Goal: Information Seeking & Learning: Learn about a topic

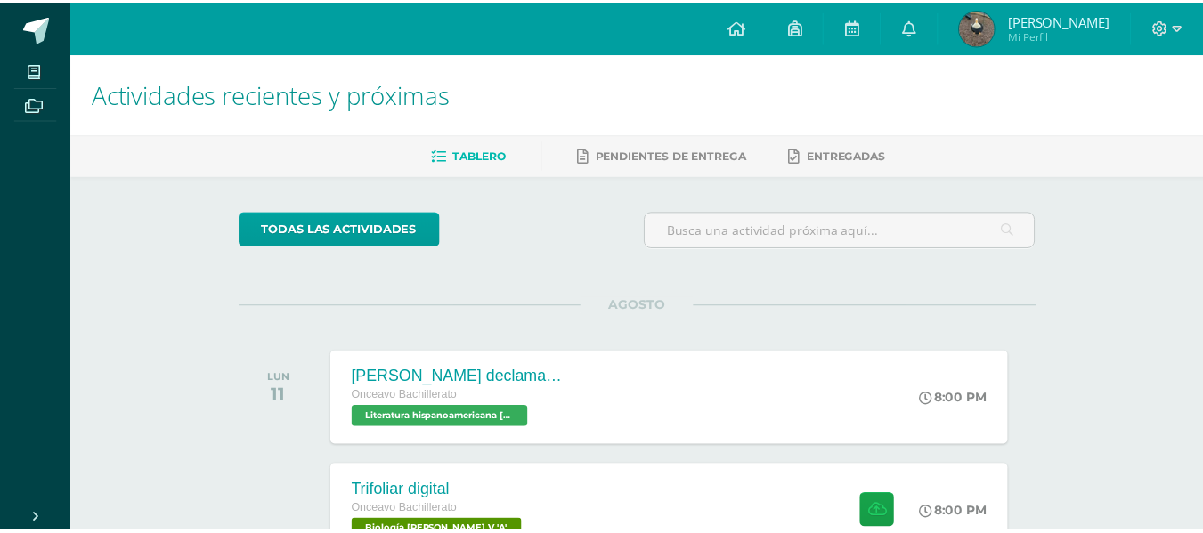
scroll to position [591, 0]
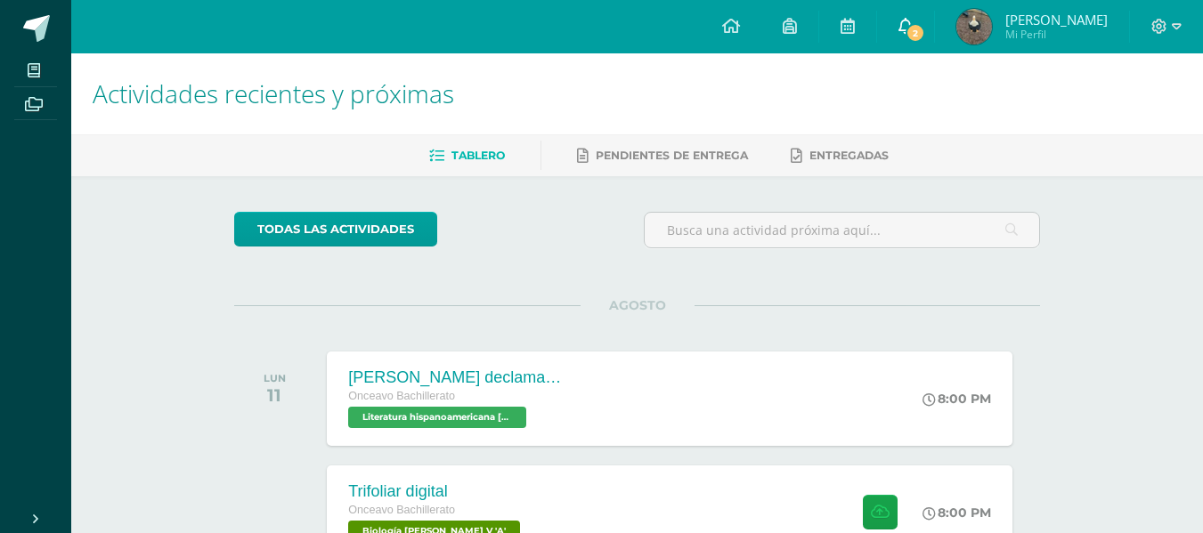
click at [925, 29] on span "2" at bounding box center [915, 33] width 20 height 20
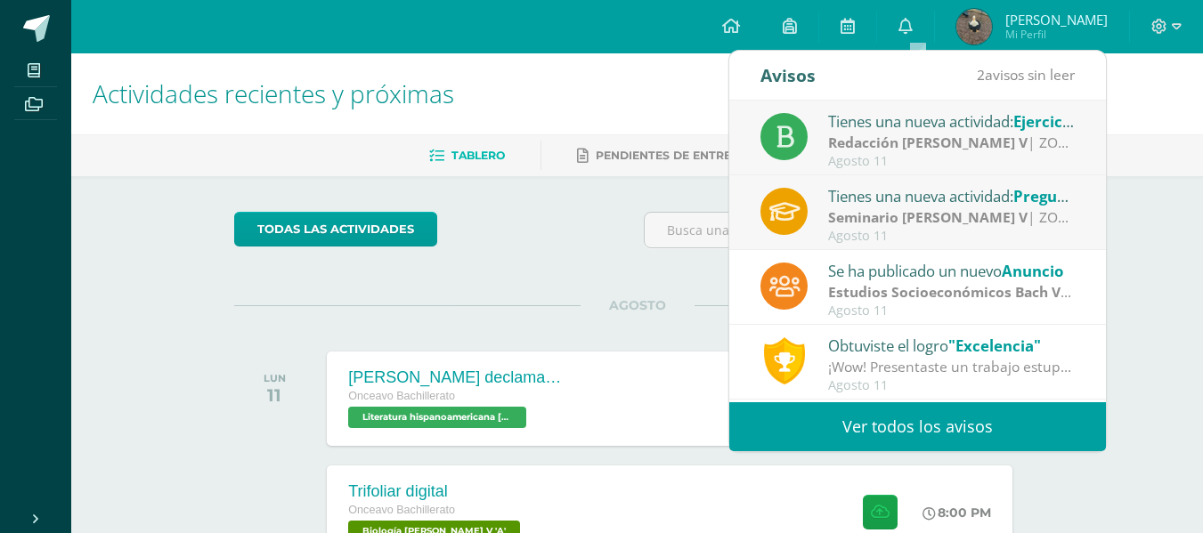
click at [905, 133] on strong "Redacción [PERSON_NAME] V" at bounding box center [927, 143] width 199 height 20
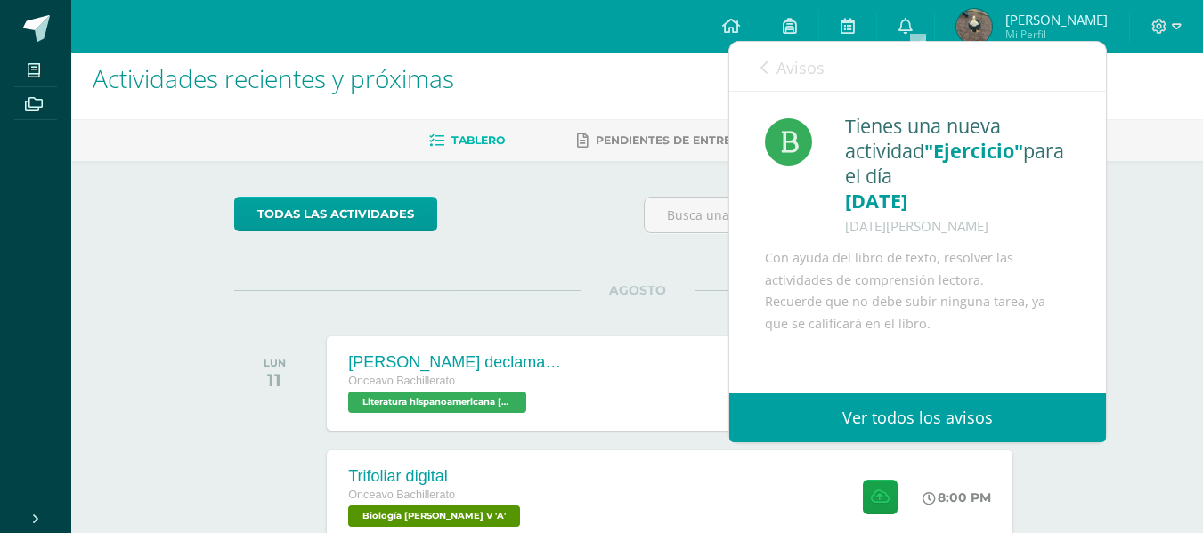
scroll to position [17, 0]
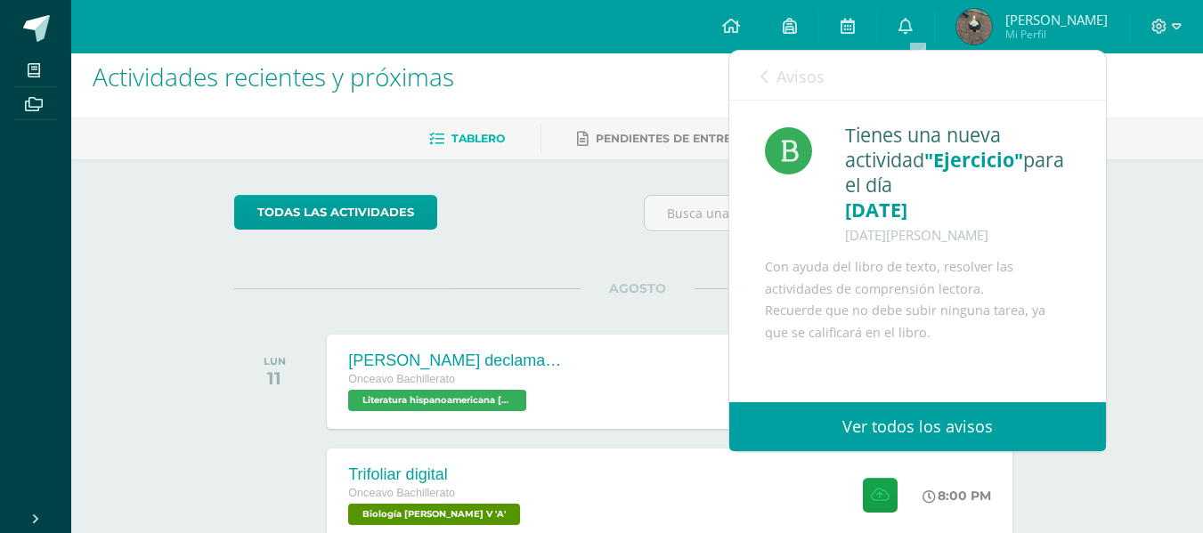
click at [796, 108] on div "Tienes una nueva actividad "Ejercicio" para el día 12-08-2025 11 de Agosto de 2…" at bounding box center [917, 231] width 377 height 261
click at [798, 100] on link "Avisos" at bounding box center [792, 76] width 64 height 51
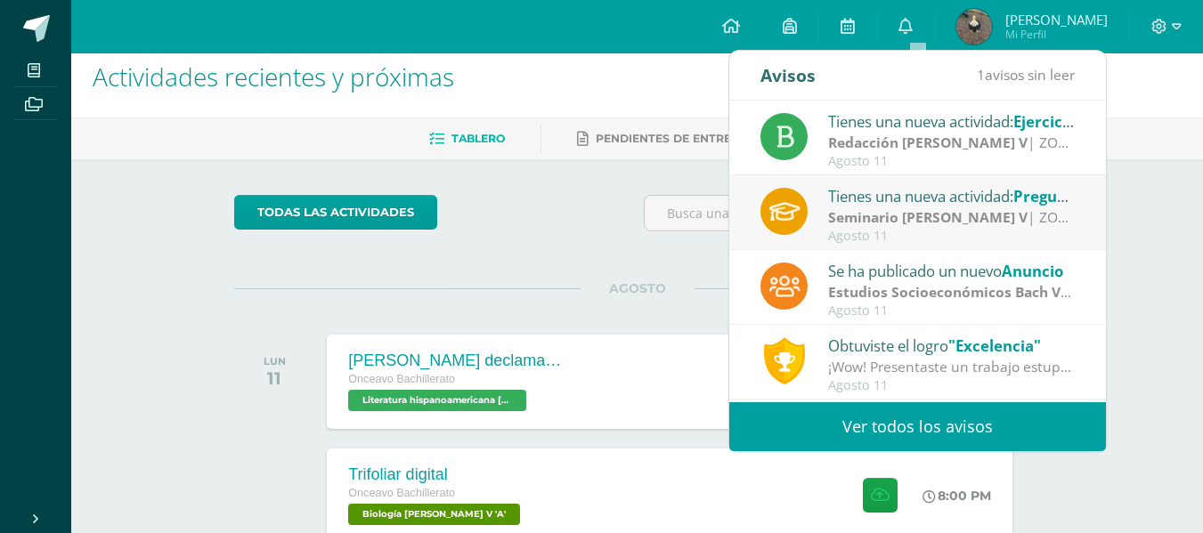
click at [875, 247] on div "Tienes una nueva actividad: Preguntas de repaso Seminario Bach V | ZONA 1 Agost…" at bounding box center [917, 212] width 377 height 75
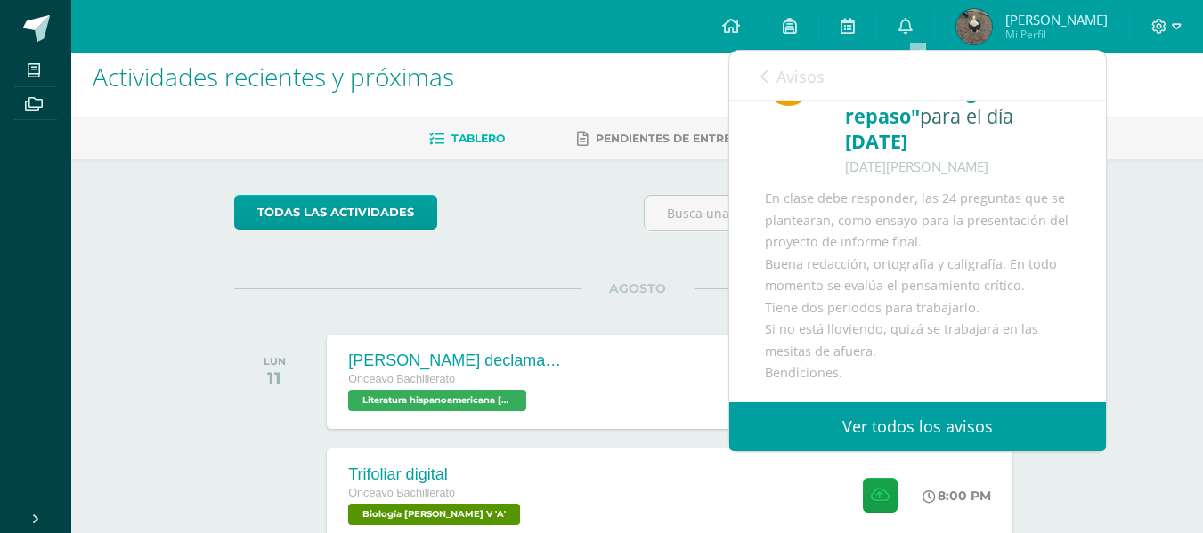
scroll to position [90, 0]
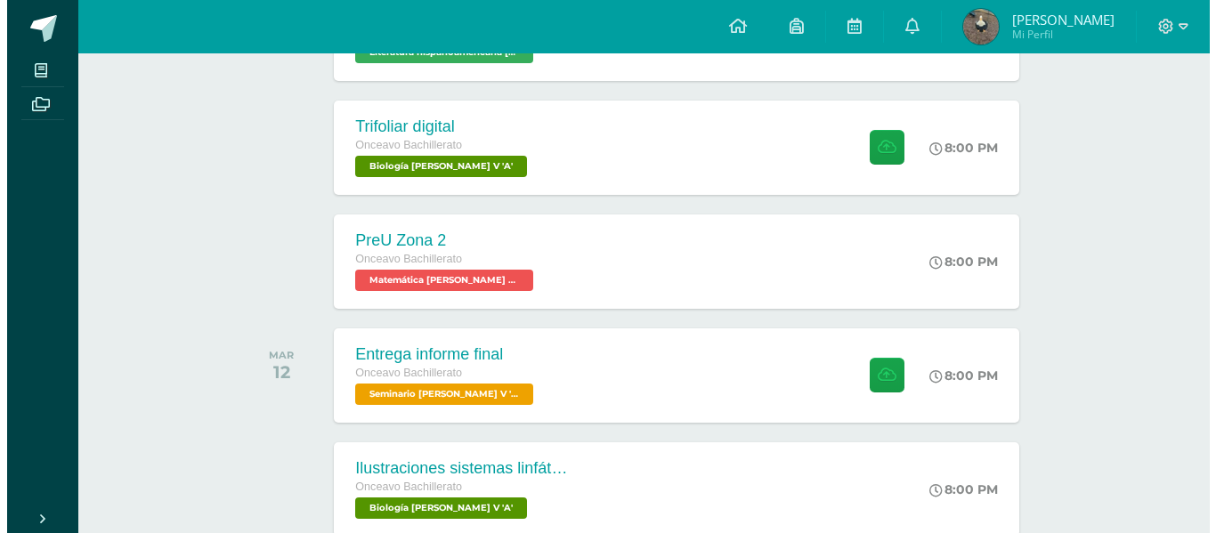
scroll to position [367, 0]
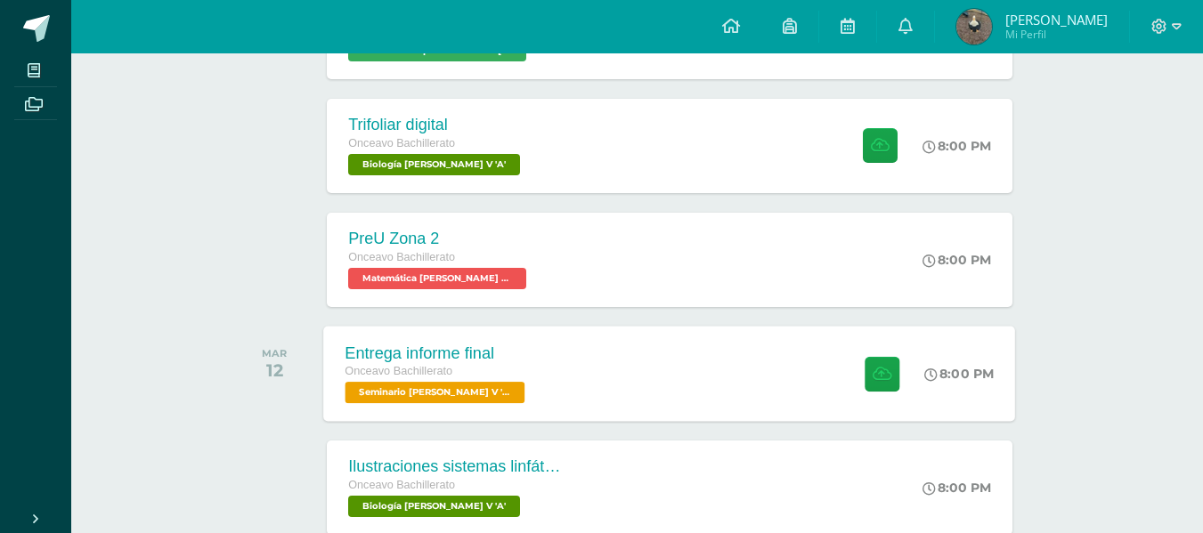
click at [619, 370] on div "Entrega informe final Onceavo Bachillerato Seminario Bach V 'A' 8:00 PM Entrega…" at bounding box center [670, 373] width 692 height 95
